Goal: Navigation & Orientation: Find specific page/section

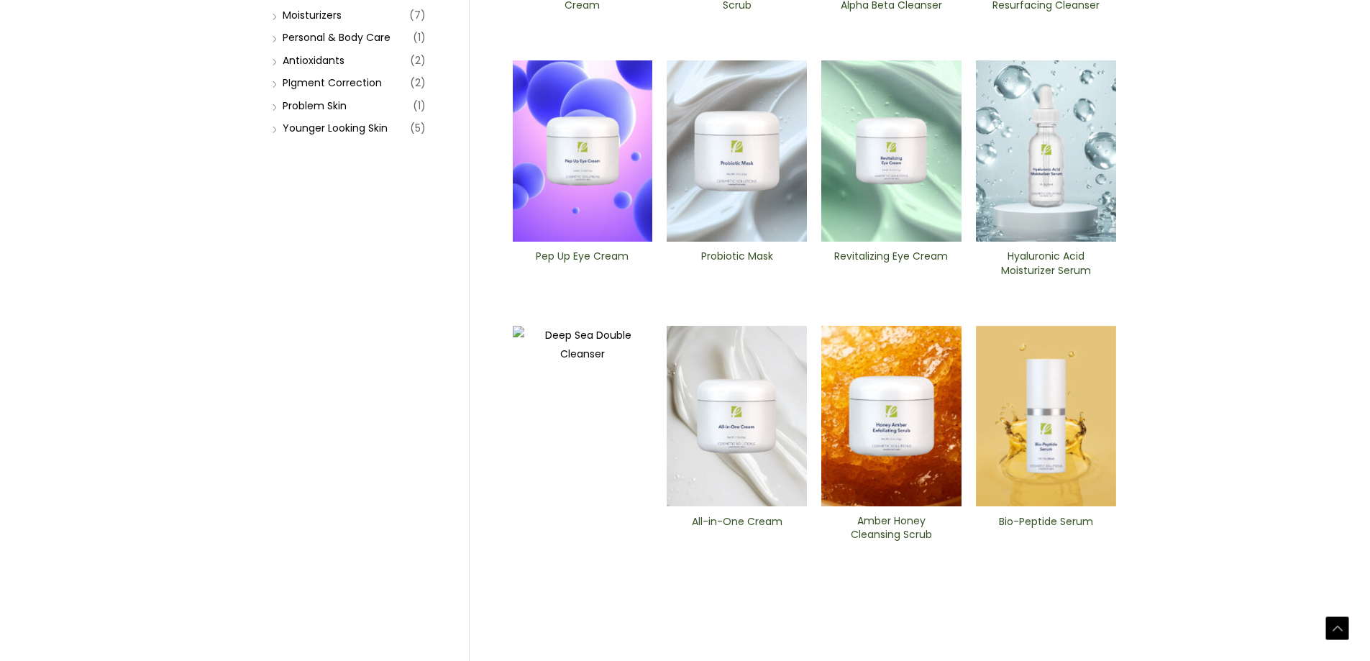
scroll to position [432, 0]
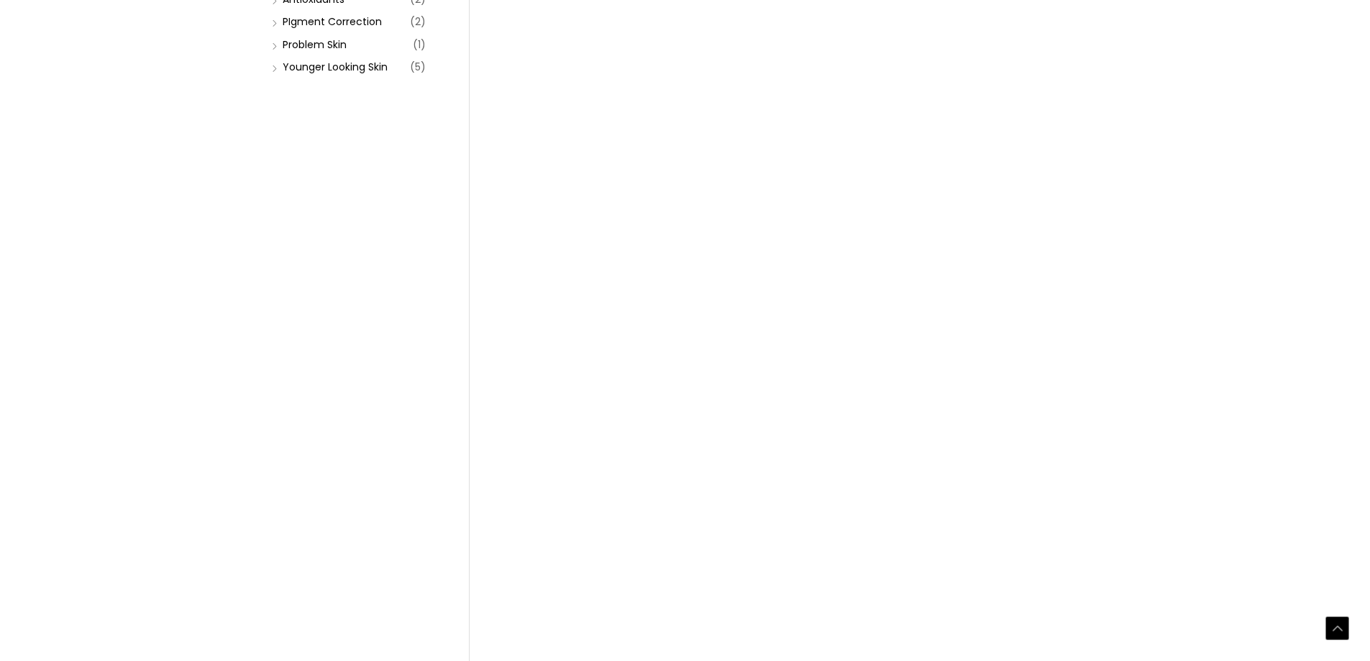
scroll to position [432, 0]
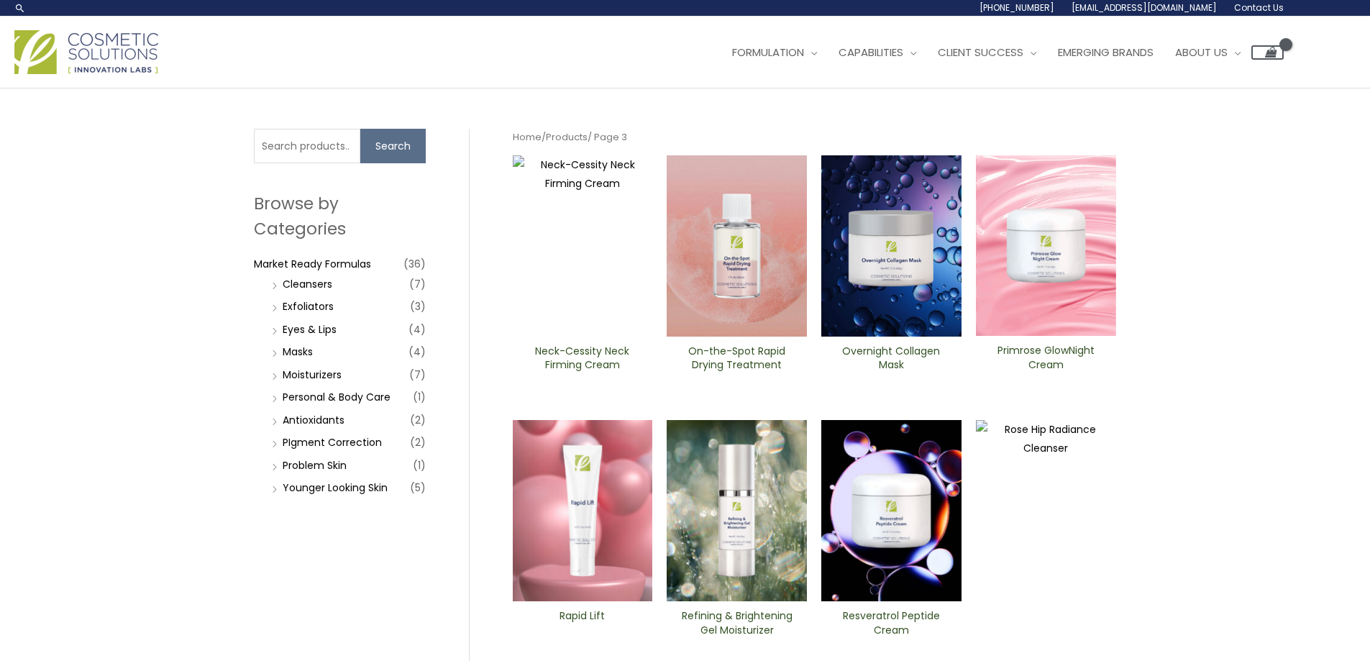
click at [363, 496] on li "Younger Looking Skin (5)" at bounding box center [347, 488] width 158 height 20
click at [305, 404] on link "Personal & Body Care" at bounding box center [337, 397] width 108 height 14
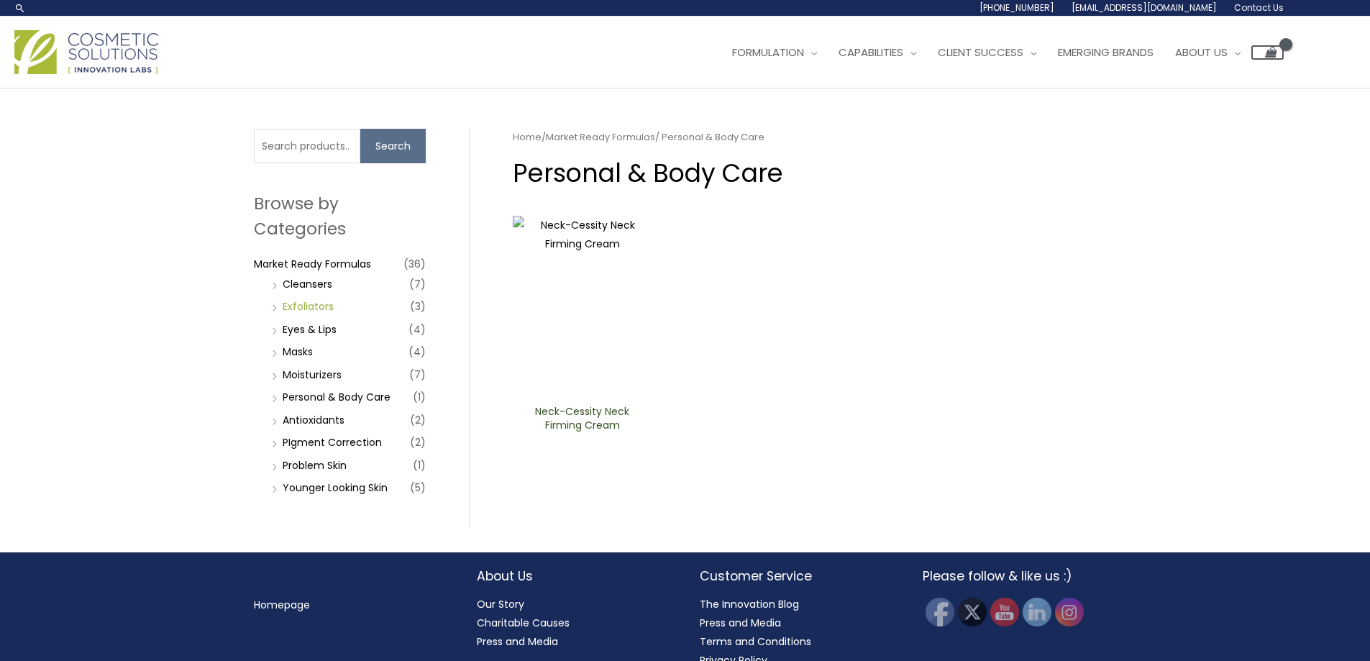
click at [299, 305] on link "Exfoliators" at bounding box center [308, 306] width 51 height 14
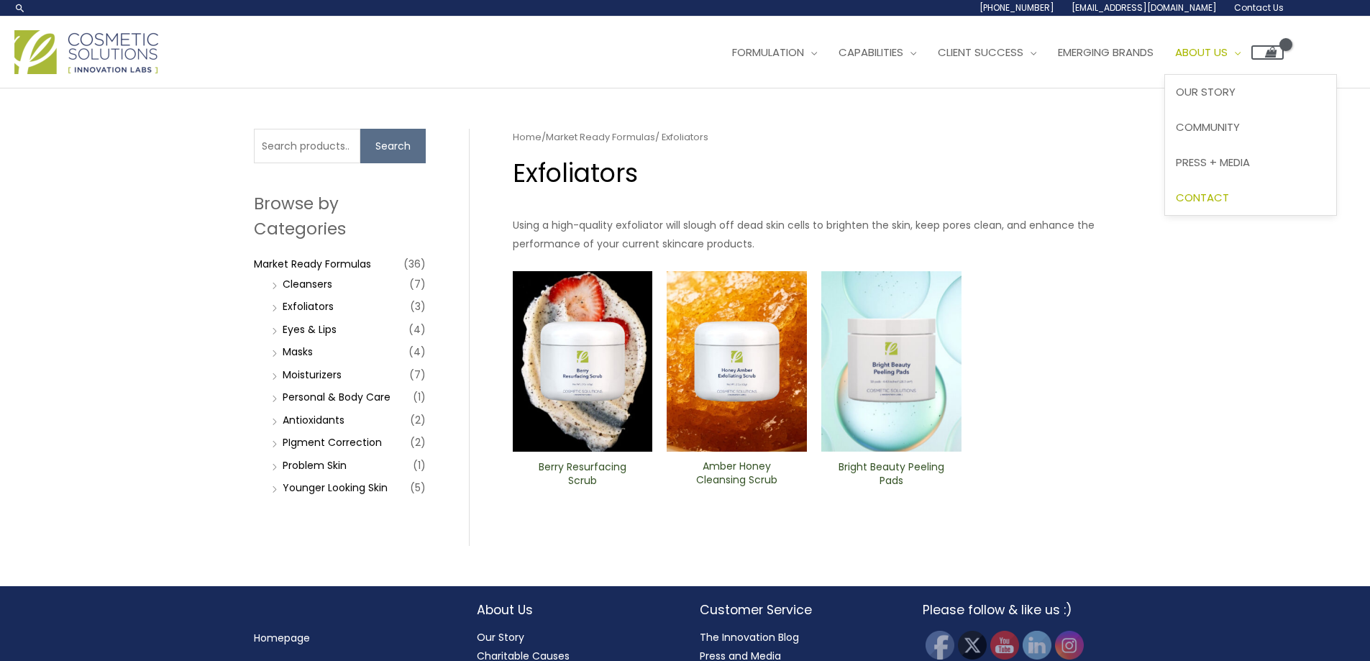
click at [1229, 198] on span "Contact" at bounding box center [1202, 197] width 53 height 15
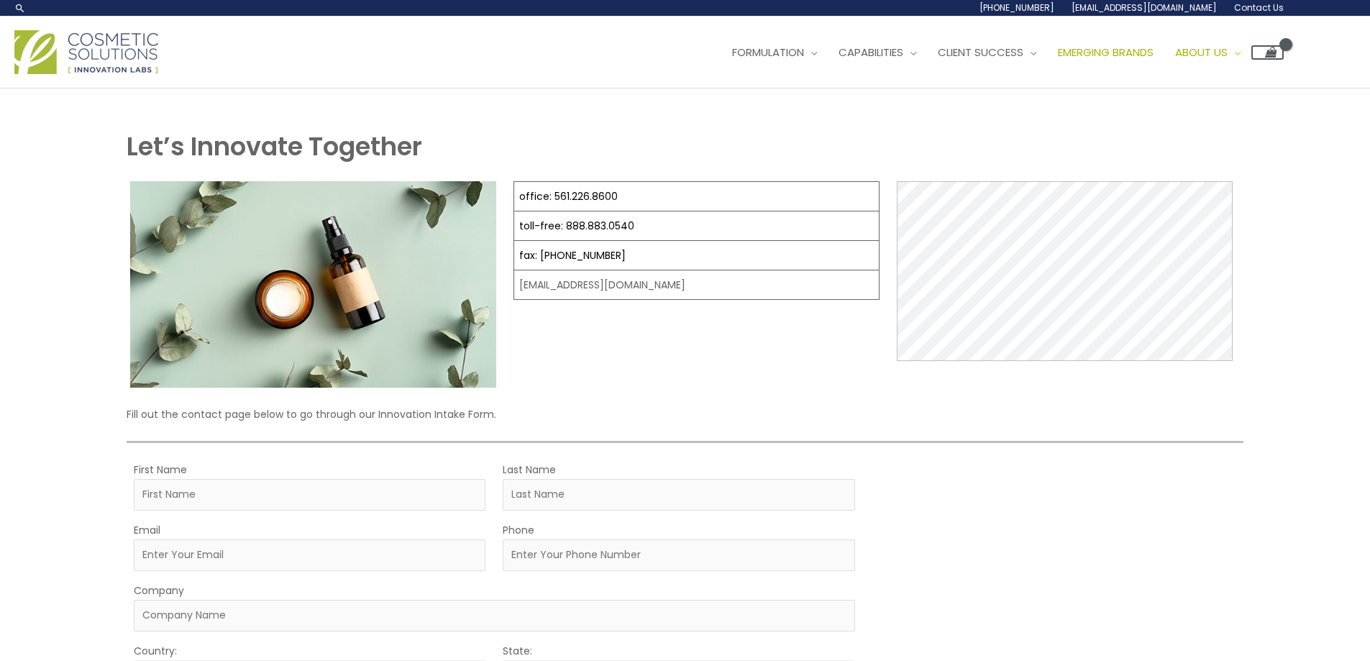
click at [1143, 52] on span "Emerging Brands" at bounding box center [1106, 52] width 96 height 15
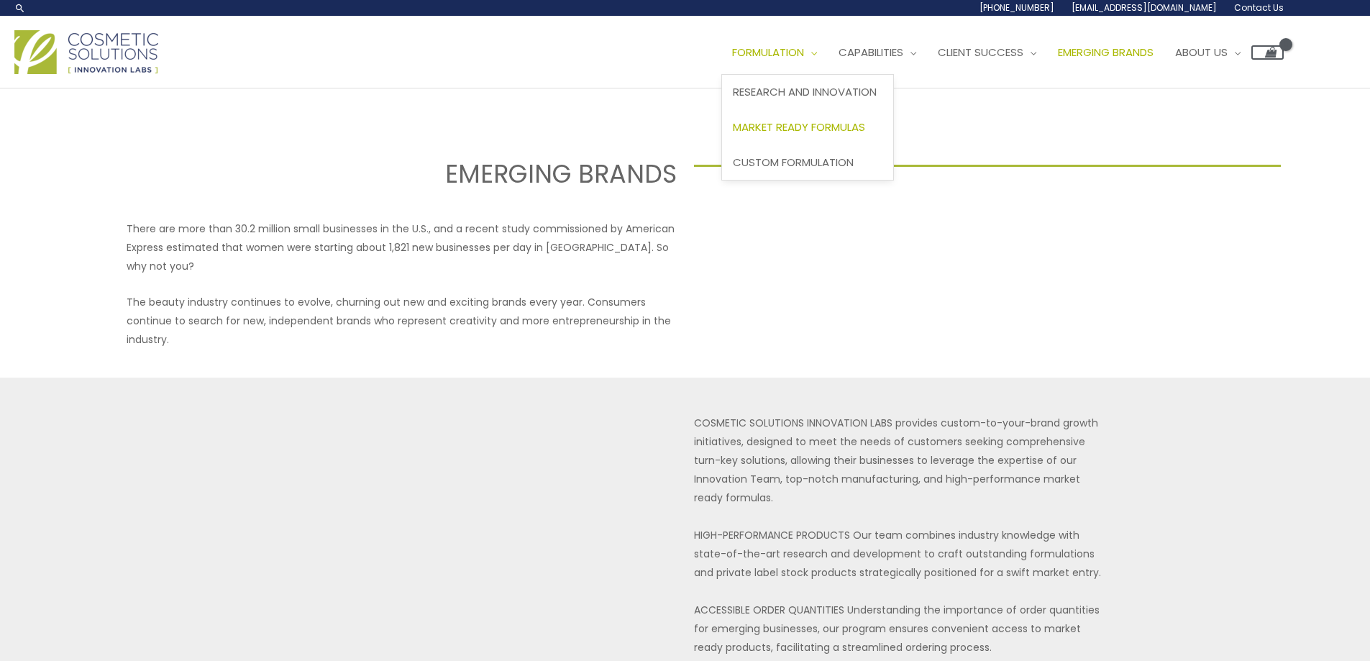
click at [827, 118] on link "Market Ready Formulas" at bounding box center [807, 127] width 171 height 35
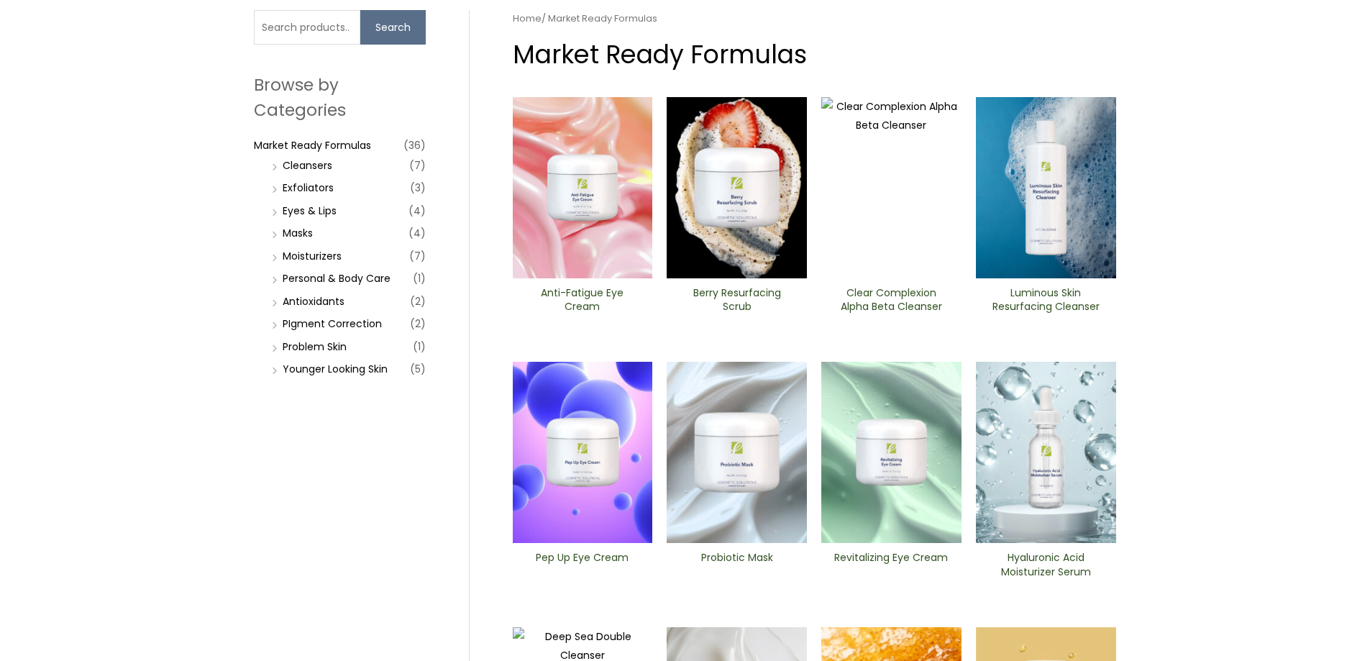
scroll to position [144, 0]
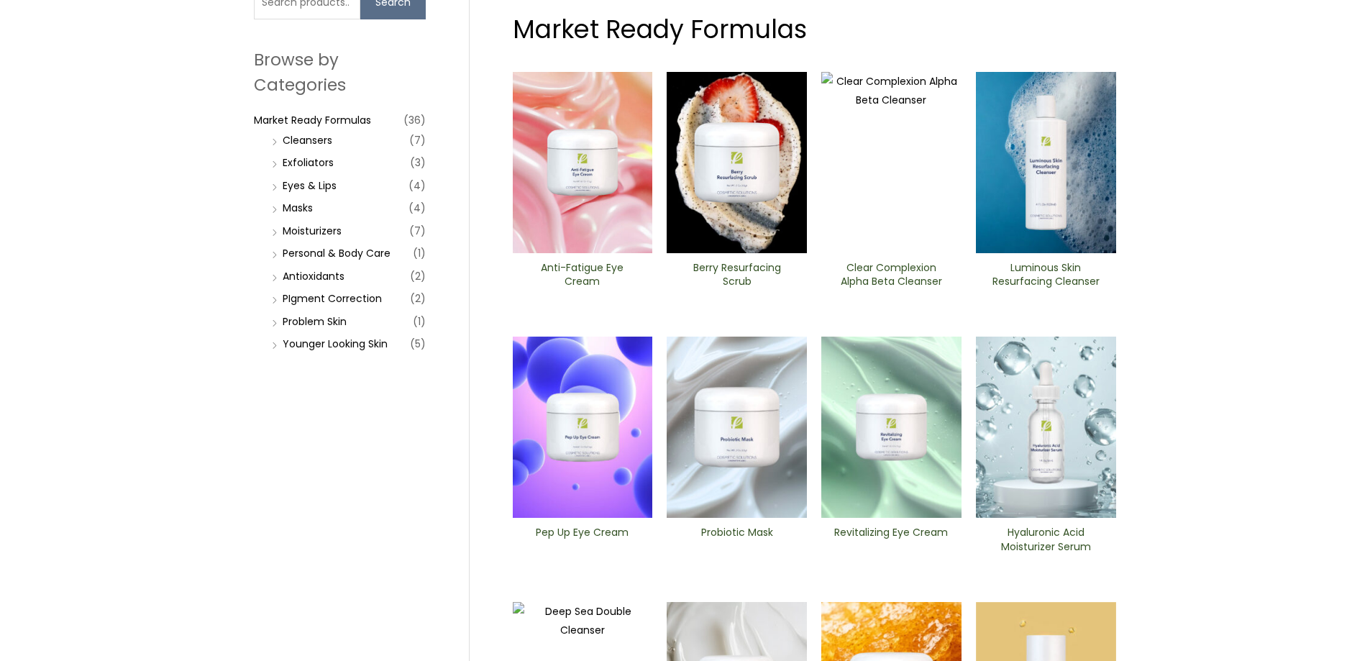
click at [726, 185] on img at bounding box center [737, 162] width 140 height 181
